Goal: Task Accomplishment & Management: Manage account settings

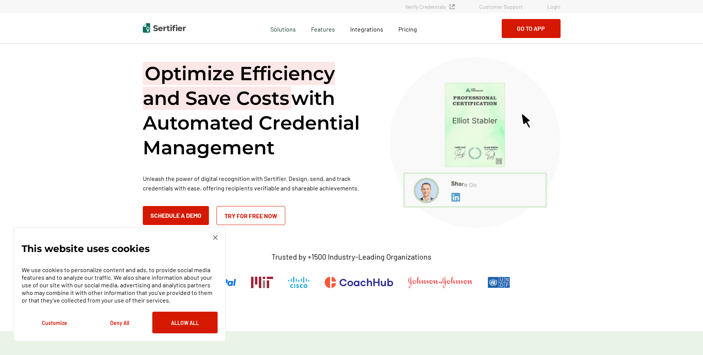
click at [557, 6] on link "Login" at bounding box center [553, 6] width 13 height 6
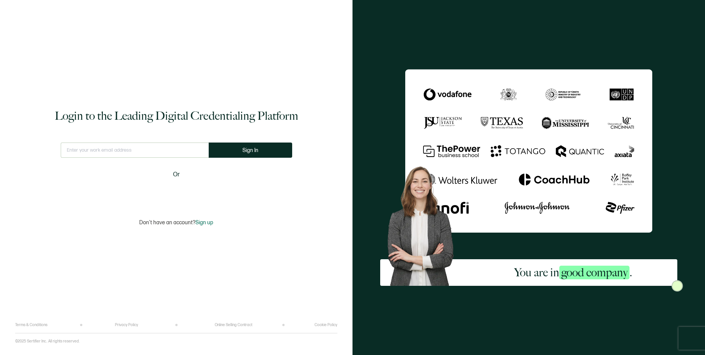
click at [155, 149] on input "text" at bounding box center [135, 149] width 148 height 15
type input "[EMAIL_ADDRESS][DOMAIN_NAME]"
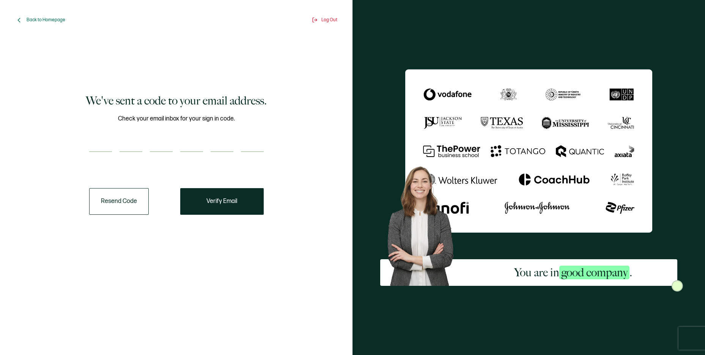
click at [106, 137] on input "number" at bounding box center [100, 144] width 23 height 15
paste input "4"
type input "4"
type input "8"
type input "9"
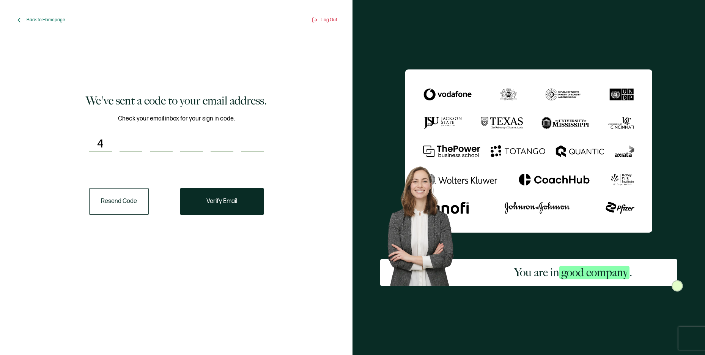
type input "3"
type input "5"
type input "1"
